Goal: Task Accomplishment & Management: Manage account settings

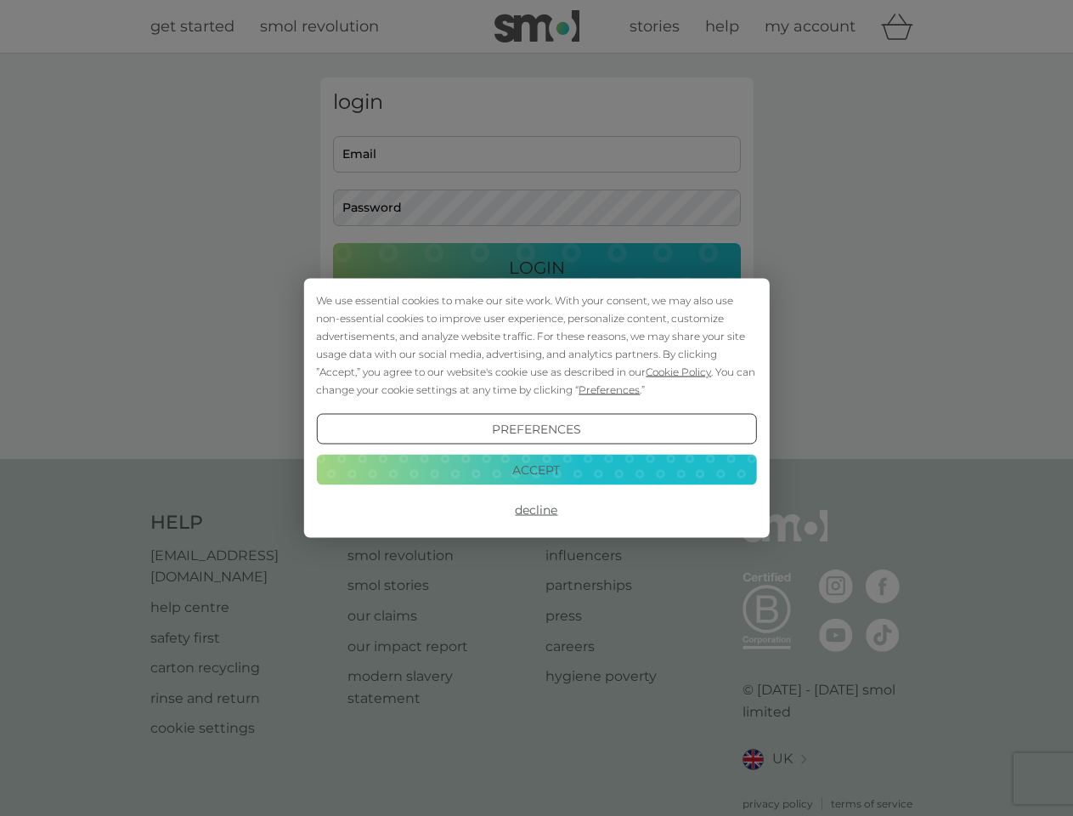
click at [679, 371] on span "Cookie Policy" at bounding box center [678, 371] width 65 height 13
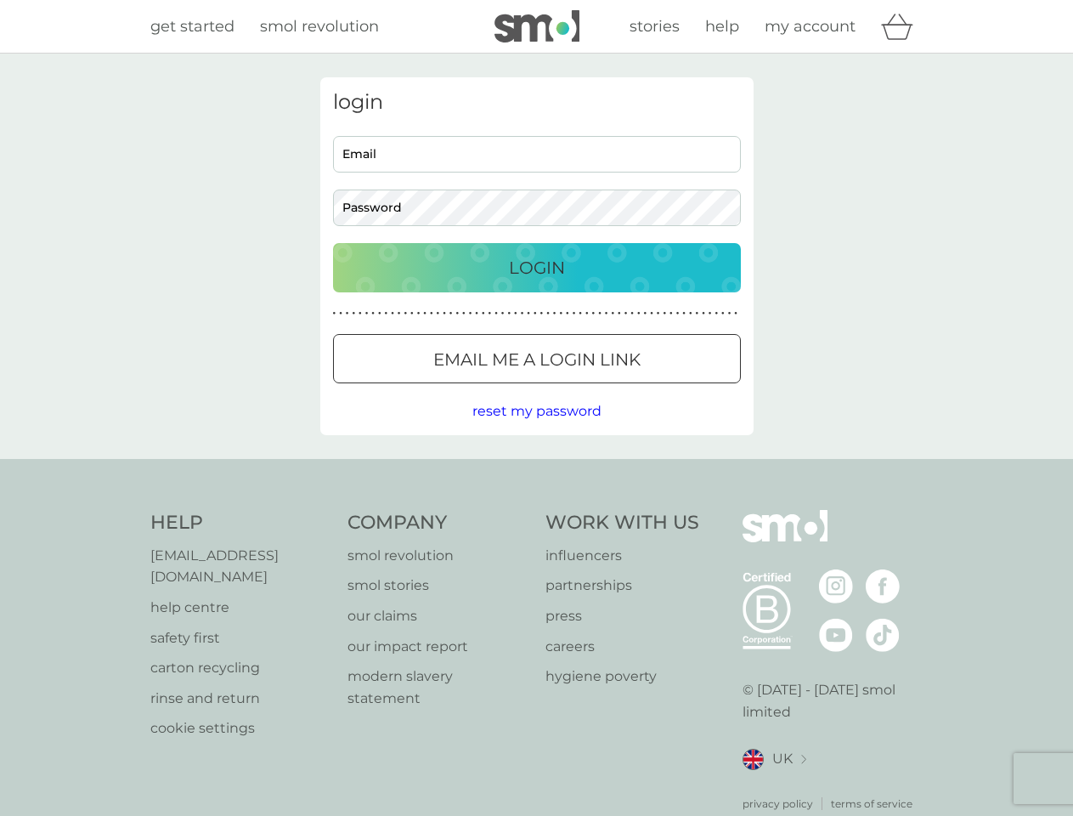
click at [608, 389] on div "login Email Password Login ● ● ● ● ● ● ● ● ● ● ● ● ● ● ● ● ● ● ● ● ● ● ● ● ● ● …" at bounding box center [536, 256] width 433 height 358
click at [536, 429] on div "login Email Password Login ● ● ● ● ● ● ● ● ● ● ● ● ● ● ● ● ● ● ● ● ● ● ● ● ● ● …" at bounding box center [536, 256] width 433 height 358
click at [536, 510] on div "Help [EMAIL_ADDRESS][DOMAIN_NAME] help centre safety first carton recycling rin…" at bounding box center [536, 661] width 773 height 302
click at [536, 469] on div "Help [EMAIL_ADDRESS][DOMAIN_NAME] help centre safety first carton recycling rin…" at bounding box center [536, 661] width 1073 height 404
